Goal: Task Accomplishment & Management: Manage account settings

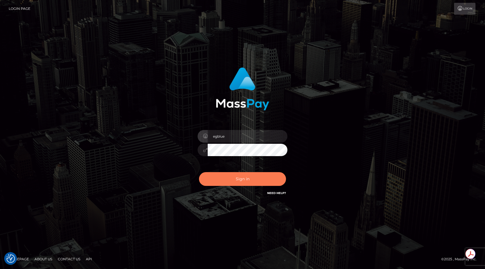
click at [264, 177] on button "Sign in" at bounding box center [242, 179] width 87 height 14
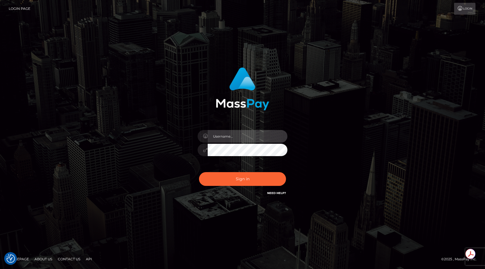
type input "egblue"
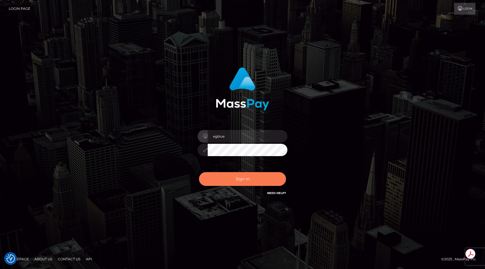
click at [264, 177] on button "Sign in" at bounding box center [242, 179] width 87 height 14
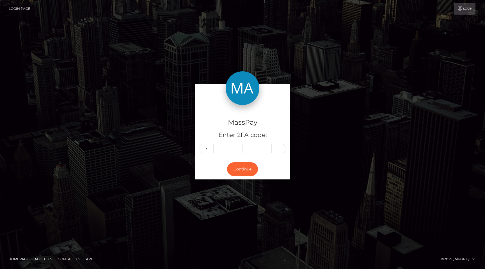
type input "9"
type input "4"
type input "1"
type input "3"
type input "9"
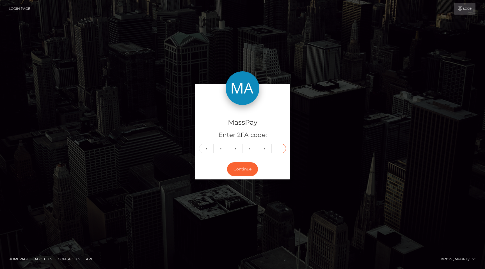
type input "8"
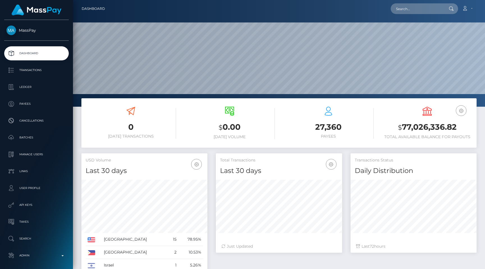
scroll to position [99, 126]
click at [412, 10] on input "text" at bounding box center [416, 8] width 53 height 11
paste input "9068ed48-813a-11f0-8023-0266f44cc279"
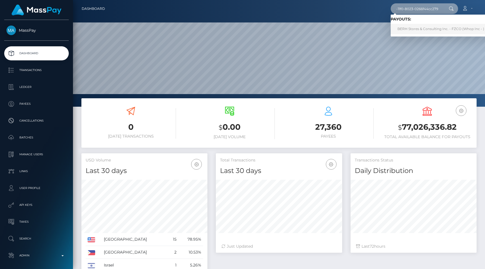
type input "9068ed48-813a-11f0-8023-0266f44cc279"
click at [424, 32] on link "BERH Stores & Consulting Inc. - FZCO (Whop Inc - )" at bounding box center [440, 29] width 100 height 10
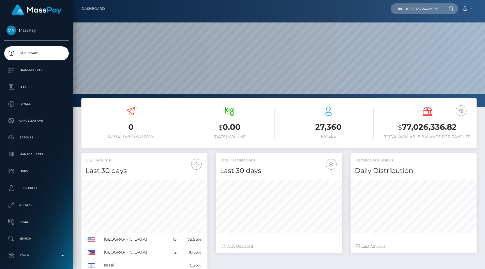
scroll to position [0, 0]
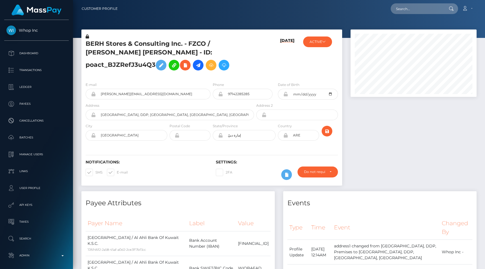
scroll to position [67, 126]
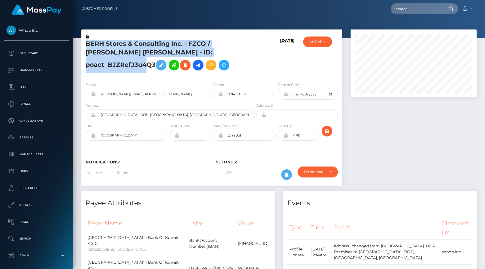
drag, startPoint x: 220, startPoint y: 55, endPoint x: 85, endPoint y: 41, distance: 135.8
click at [85, 41] on div "BERH Stores & Consulting Inc. - FZCO / Brook Evan Robert Hiddink - ID: poact_BJ…" at bounding box center [168, 56] width 174 height 44
click at [87, 42] on h5 "BERH Stores & Consulting Inc. - FZCO / Brook Evan Robert Hiddink - ID: poact_BJ…" at bounding box center [168, 57] width 165 height 34
drag, startPoint x: 87, startPoint y: 42, endPoint x: 219, endPoint y: 59, distance: 132.3
click at [219, 59] on h5 "BERH Stores & Consulting Inc. - FZCO / Brook Evan Robert Hiddink - ID: poact_BJ…" at bounding box center [168, 57] width 165 height 34
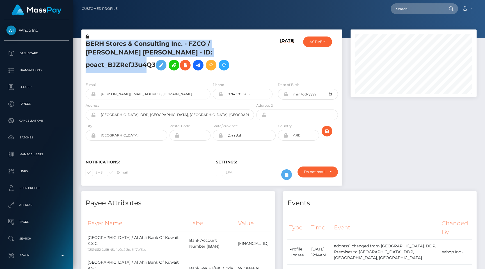
click at [219, 59] on h5 "BERH Stores & Consulting Inc. - FZCO / Brook Evan Robert Hiddink - ID: poact_BJ…" at bounding box center [168, 57] width 165 height 34
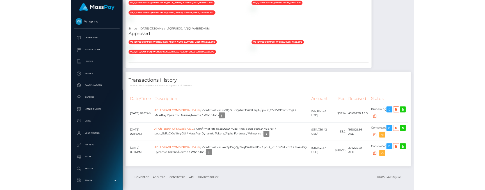
scroll to position [764, 0]
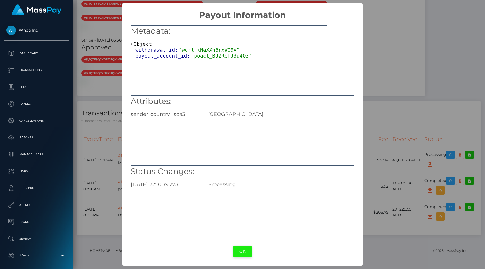
click at [237, 248] on button "OK" at bounding box center [242, 250] width 19 height 11
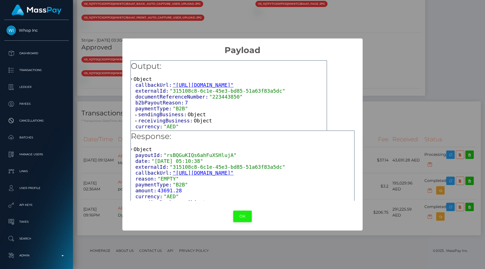
click at [241, 216] on button "OK" at bounding box center [242, 215] width 19 height 11
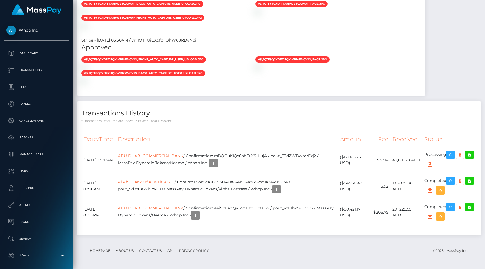
click at [260, 236] on div "Transactions History * Transactions date/time are shown in payee's local timezo…" at bounding box center [279, 170] width 412 height 139
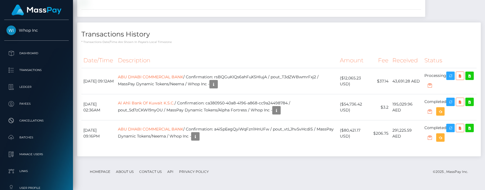
scroll to position [803, 0]
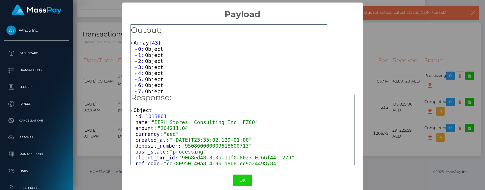
scroll to position [0, 0]
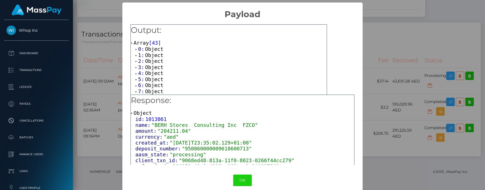
click at [149, 49] on span "Object" at bounding box center [154, 49] width 18 height 6
click at [147, 68] on span "Object" at bounding box center [154, 67] width 18 height 6
click at [143, 83] on span "2:" at bounding box center [141, 85] width 7 height 6
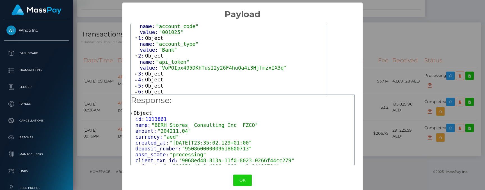
scroll to position [33, 0]
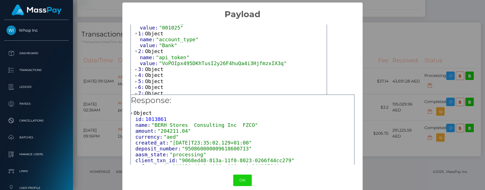
click at [147, 66] on span "Object" at bounding box center [154, 69] width 18 height 6
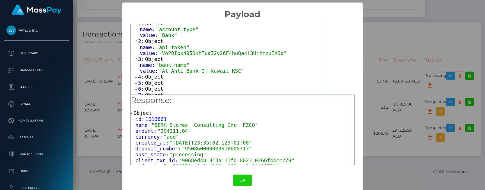
click at [146, 74] on span "Object" at bounding box center [154, 77] width 18 height 6
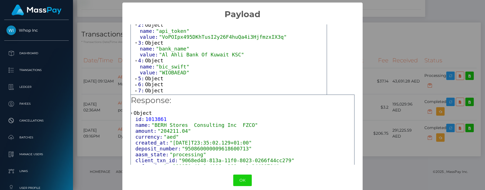
click at [145, 75] on span "Object" at bounding box center [154, 78] width 18 height 6
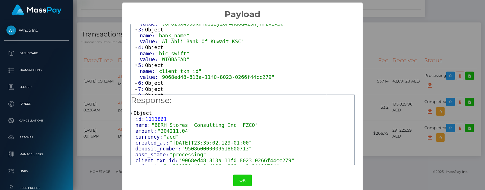
click at [145, 80] on span "Object" at bounding box center [154, 83] width 18 height 6
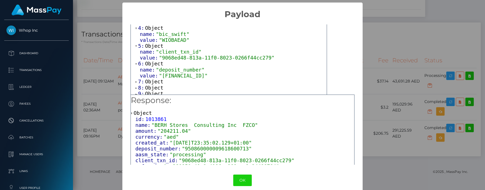
scroll to position [93, 0]
click at [207, 72] on span ""AE950860000009618600713"" at bounding box center [183, 75] width 49 height 6
click at [207, 73] on span ""AE950860000009618600713"" at bounding box center [183, 75] width 49 height 6
drag, startPoint x: 220, startPoint y: 73, endPoint x: 232, endPoint y: 73, distance: 12.9
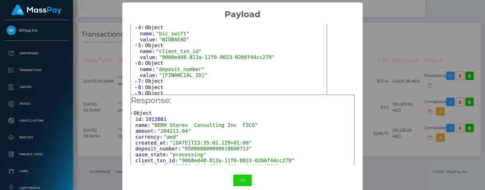
click at [207, 73] on span ""AE950860000009618600713"" at bounding box center [183, 75] width 49 height 6
copy span "0713"
click at [244, 176] on button "OK" at bounding box center [242, 179] width 19 height 11
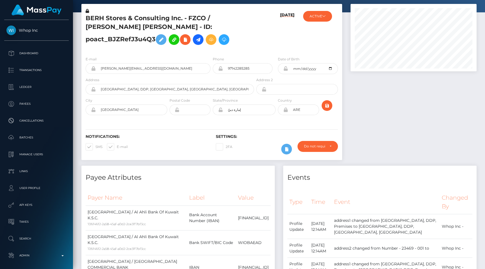
scroll to position [0, 0]
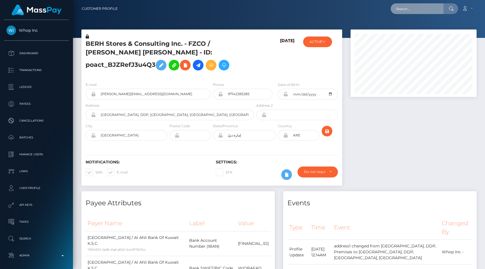
click at [410, 8] on input "text" at bounding box center [416, 8] width 53 height 11
paste input "af7e9912-8171-11f0-8023-0266f44cc279"
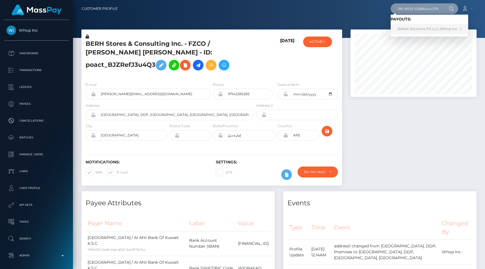
type input "af7e9912-8171-11f0-8023-0266f44cc279"
click at [426, 31] on link "Skillset Solutions FZ-LLC (Whop Inc - )" at bounding box center [428, 29] width 77 height 10
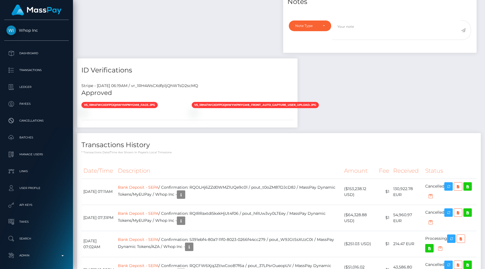
scroll to position [366, 0]
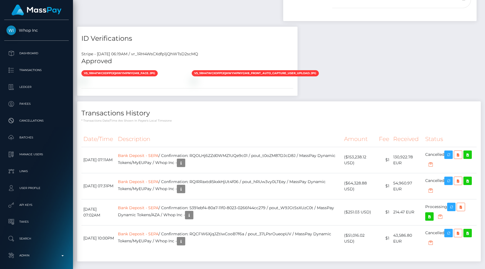
click at [177, 51] on div "Stripe - [DATE] 06:19AM / vr_1RH4WsCXdfp1jQhWTsD2scMQ" at bounding box center [187, 54] width 220 height 6
copy div "vr_1RH4WsCXdfp1jQhWTsD2scMQ"
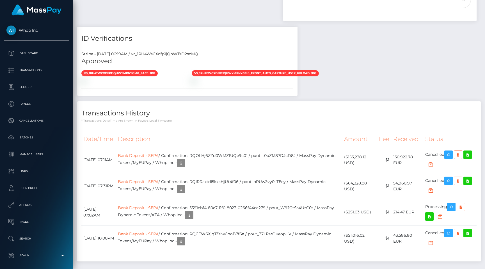
scroll to position [67, 126]
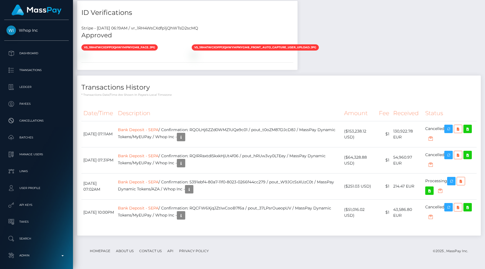
scroll to position [409, 0]
click at [251, 147] on td "Bank Deposit - SEPA / Confirmation: RQOLHj6ZZd0WMZ1UQe9c01 / pout_t0oZM87DJcD8J…" at bounding box center [229, 134] width 226 height 26
copy td "RQOLHj6ZZd0WMZ1UQe9c01"
click at [231, 116] on div "Transactions History * Transactions date/time are shown in payee's local timezo…" at bounding box center [278, 155] width 403 height 160
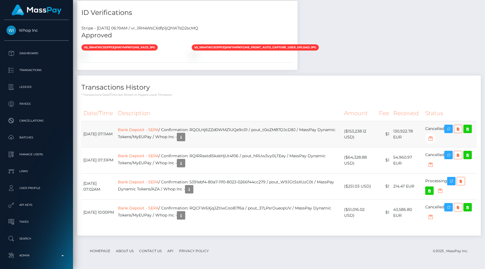
click at [252, 147] on td "Bank Deposit - SEPA / Confirmation: RQOLHj6ZZd0WMZ1UQe9c01 / pout_t0oZM87DJcD8J…" at bounding box center [229, 134] width 226 height 26
copy td "RQOLHj6ZZd0WMZ1UQe9c01"
click at [252, 147] on td "Bank Deposit - SEPA / Confirmation: RQOLHj6ZZd0WMZ1UQe9c01 / pout_t0oZM87DJcD8J…" at bounding box center [229, 134] width 226 height 26
click at [367, 116] on div "Transactions History * Transactions date/time are shown in payee's local timezo…" at bounding box center [278, 155] width 403 height 160
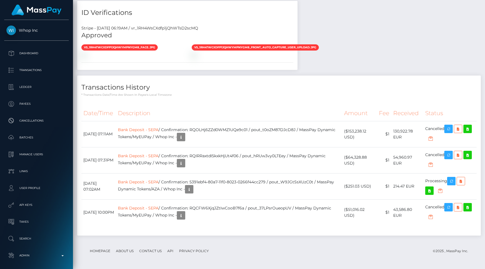
click at [367, 116] on div "Transactions History * Transactions date/time are shown in payee's local timezo…" at bounding box center [278, 155] width 403 height 160
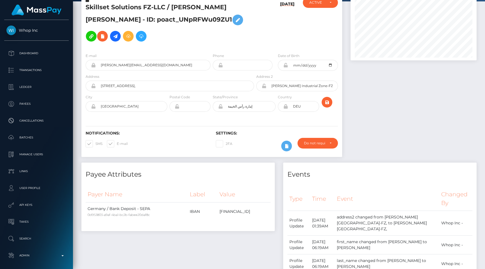
scroll to position [0, 0]
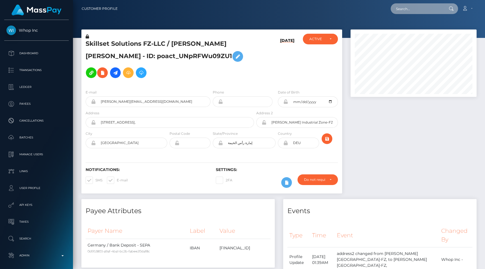
click at [409, 4] on input "text" at bounding box center [416, 8] width 53 height 11
paste input "pout_iX5smzbe4ytKC"
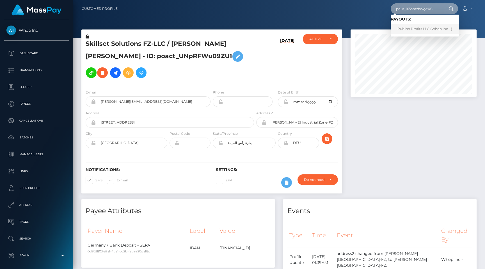
type input "pout_iX5smzbe4ytKC"
click at [423, 31] on link "Publish Profits LLC (Whop Inc - )" at bounding box center [424, 29] width 68 height 10
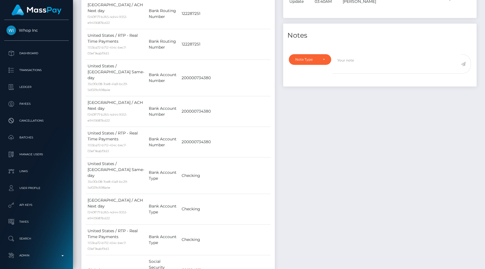
scroll to position [329, 0]
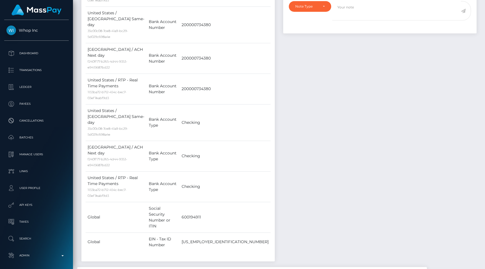
copy div "vr_1QXo7yCXdfp1jQhWI1DU6qLV"
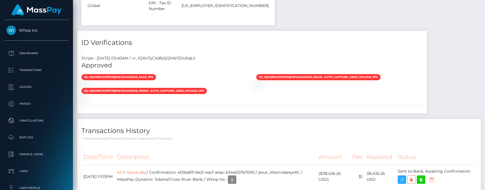
scroll to position [609, 0]
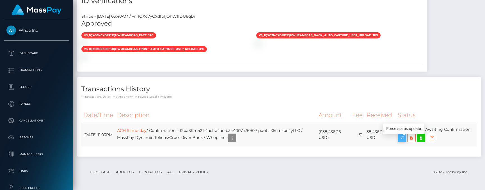
click at [402, 136] on icon "button" at bounding box center [401, 137] width 7 height 7
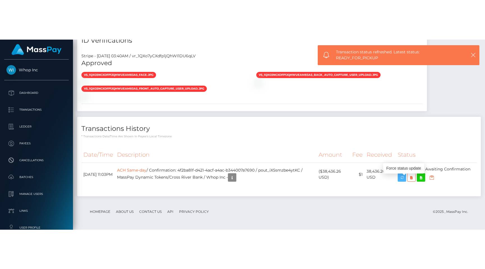
scroll to position [530, 0]
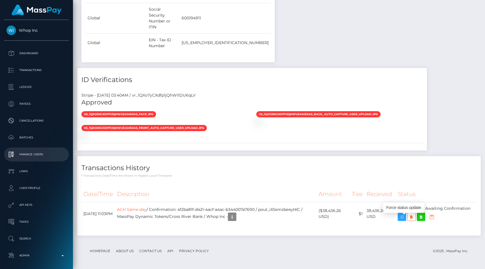
click at [39, 154] on p "Manage Users" at bounding box center [36, 154] width 60 height 8
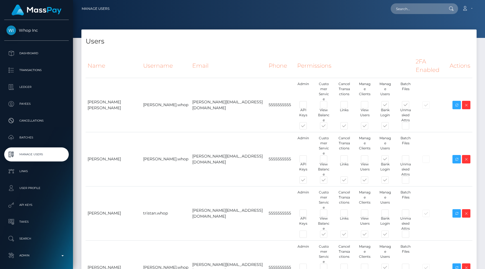
type input "egblue"
